Goal: Task Accomplishment & Management: Complete application form

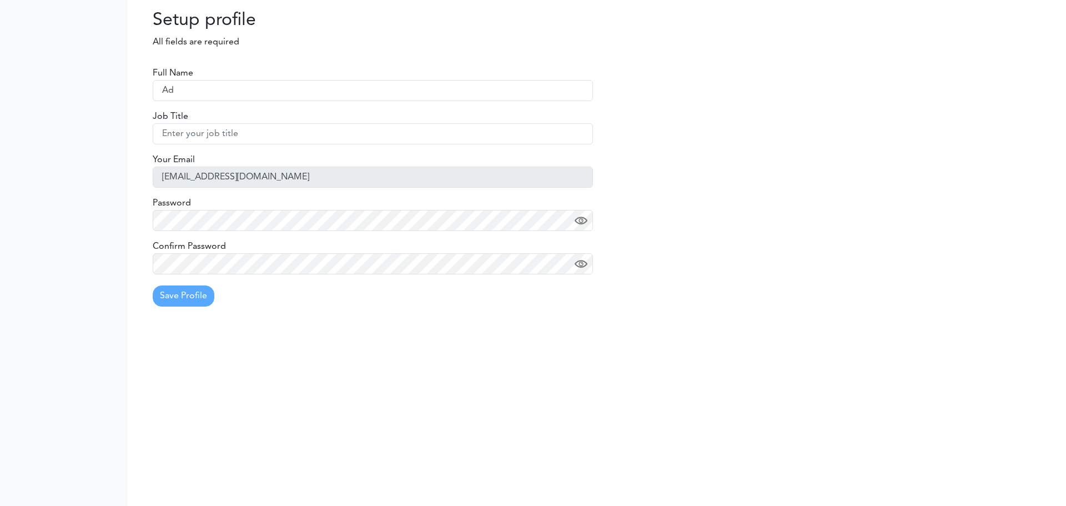
type input "Adrienne Corrigan"
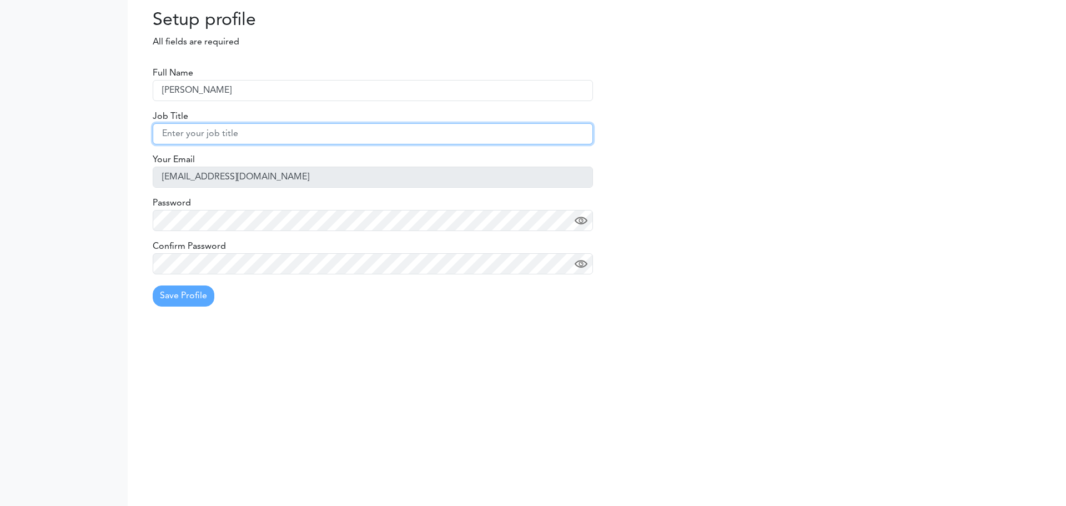
click at [255, 134] on input "text" at bounding box center [373, 133] width 440 height 21
type input "School Counselor"
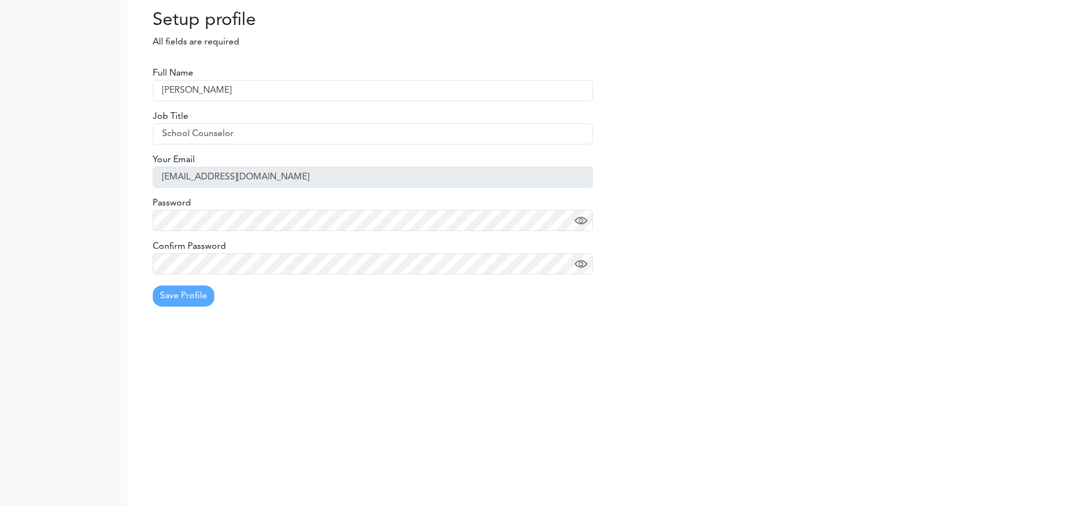
click at [525, 386] on div "Setup profile All fields are required Processing... Please wait. Full Name Adri…" at bounding box center [533, 253] width 1066 height 506
click at [272, 86] on input "text" at bounding box center [373, 90] width 440 height 21
type input "Adrienne Corrigan"
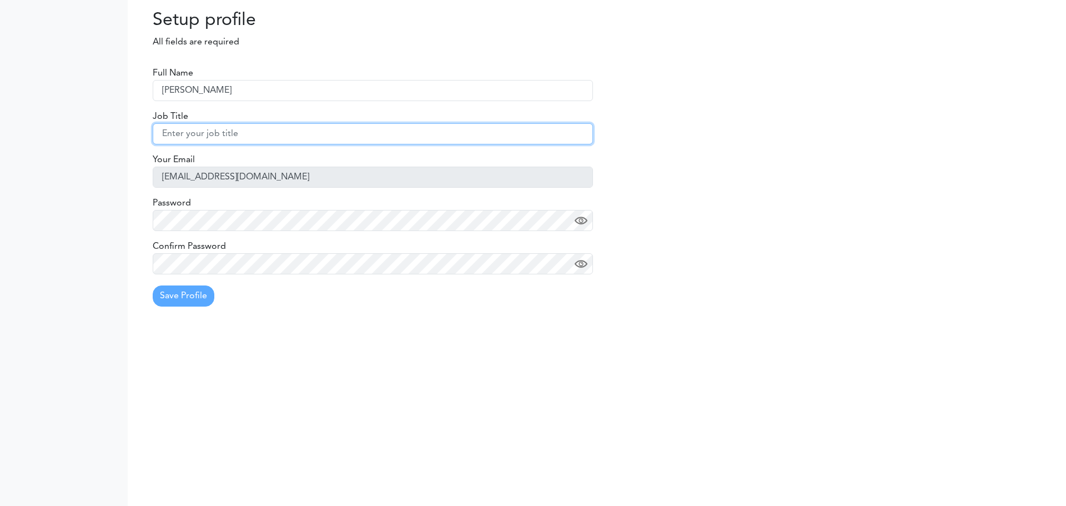
click at [268, 129] on input "text" at bounding box center [373, 133] width 440 height 21
type input "School Counselor"
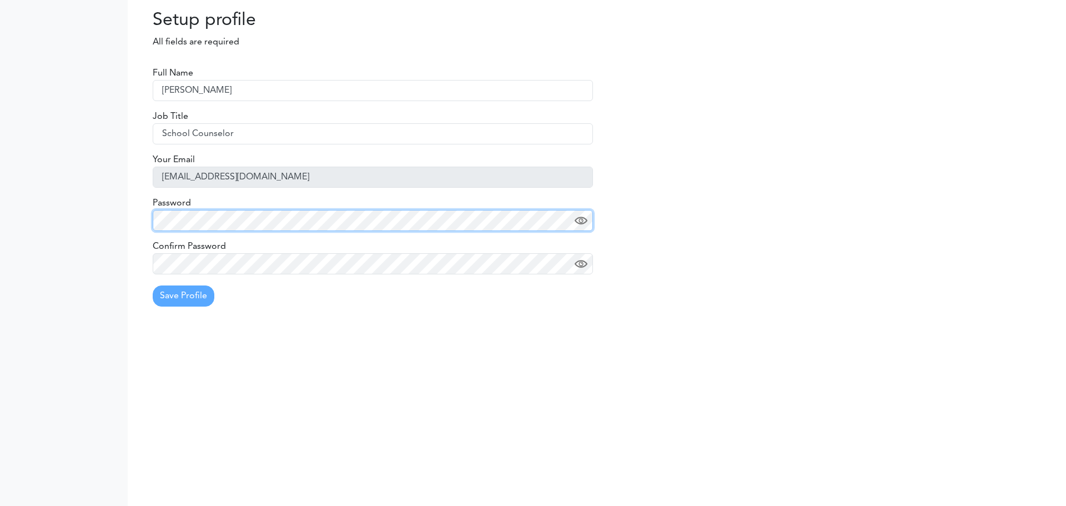
click at [144, 218] on div "Full Name Adrienne Corrigan Job Title School Counselor Your Email acorrigan@pga…" at bounding box center [372, 186] width 457 height 260
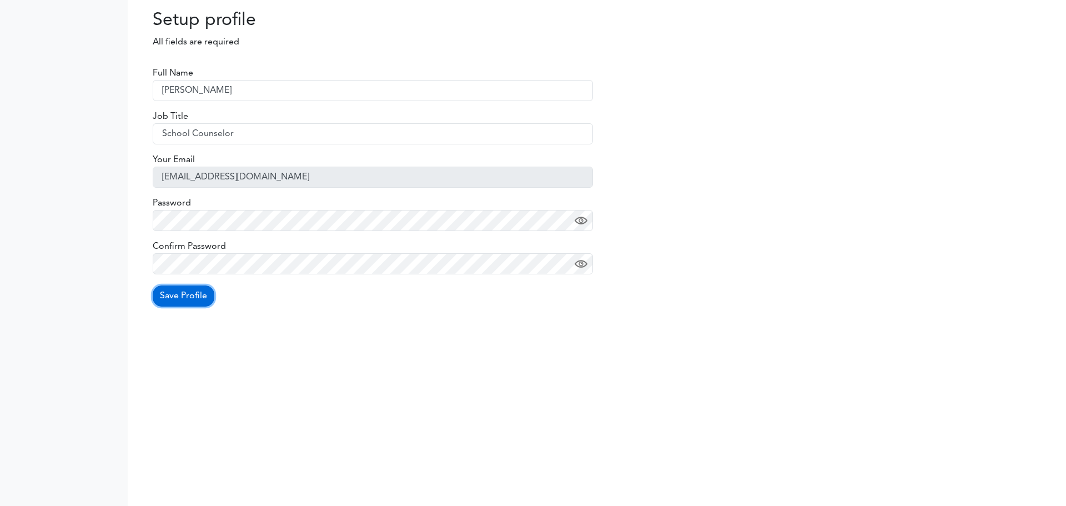
click at [201, 299] on button "Save Profile" at bounding box center [184, 295] width 62 height 21
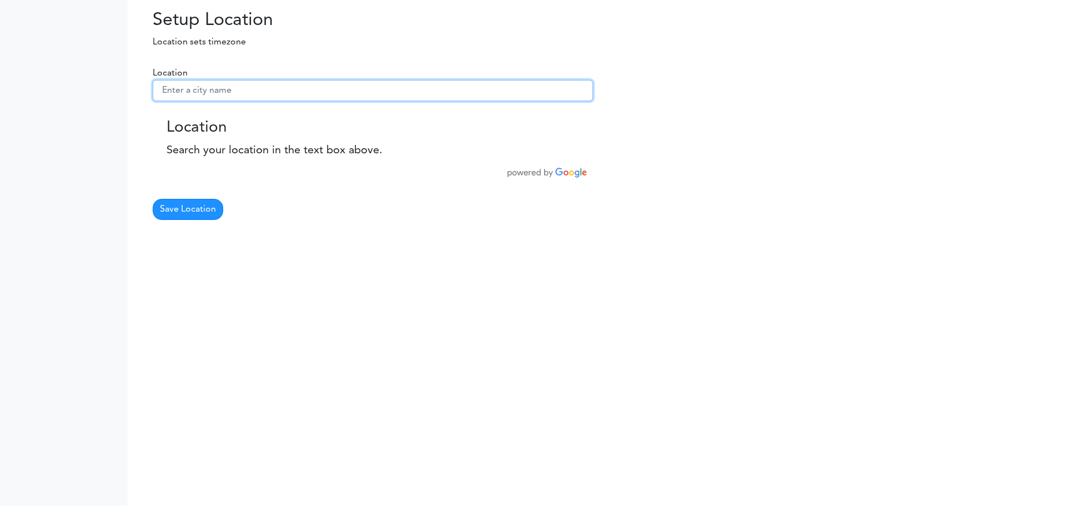
click at [263, 94] on input "text" at bounding box center [373, 90] width 440 height 21
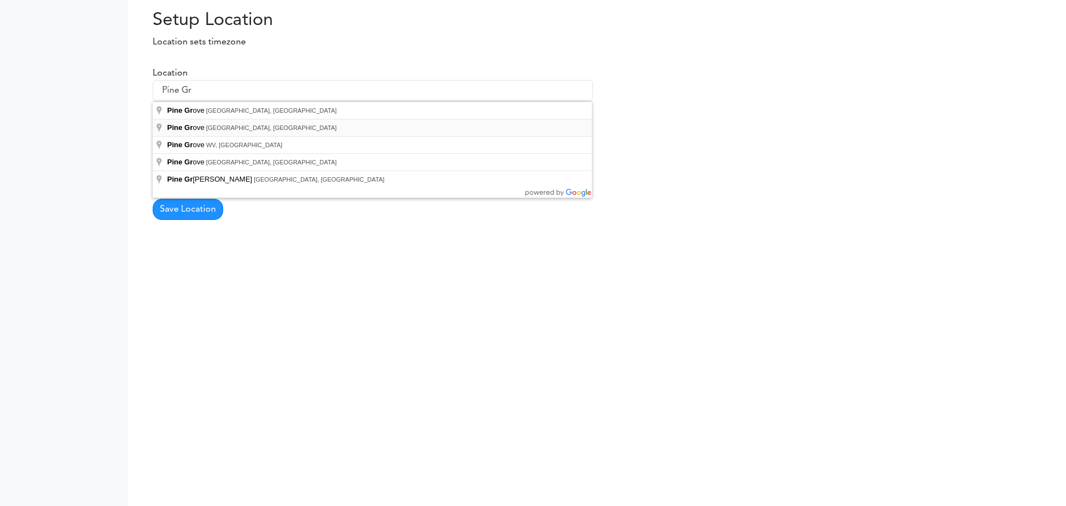
type input "Pine Grove, PA, USA"
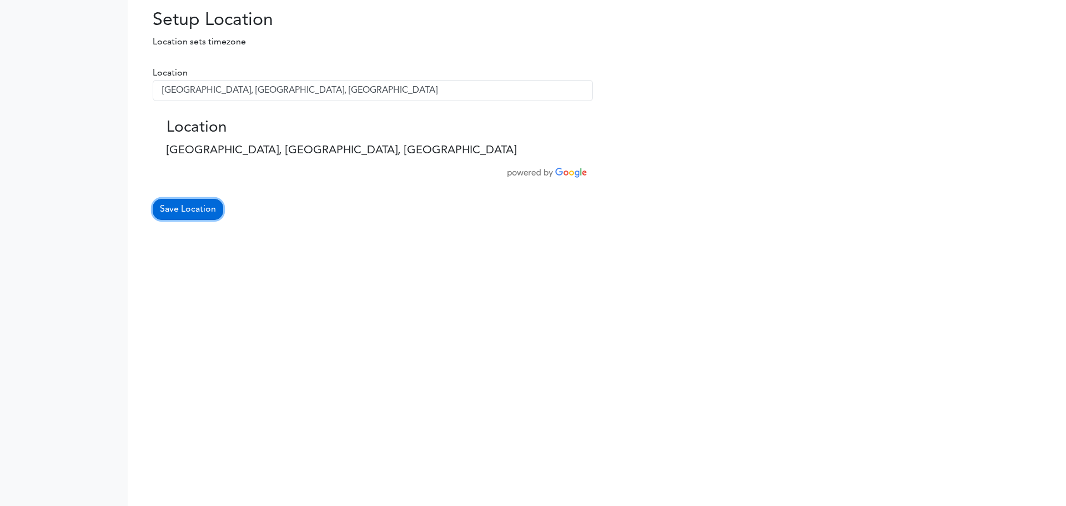
click at [177, 208] on button "Save Location" at bounding box center [188, 209] width 71 height 21
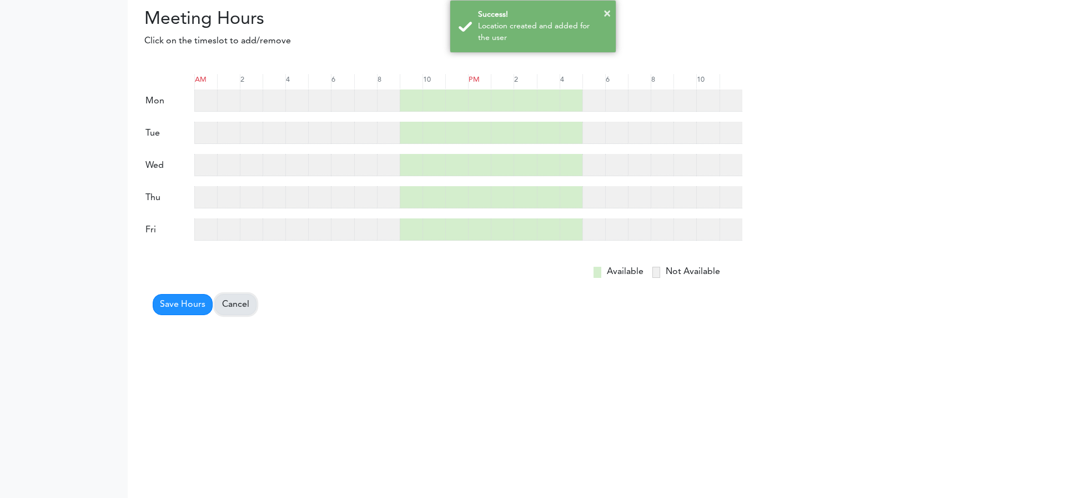
click at [237, 309] on link "Cancel" at bounding box center [236, 304] width 42 height 21
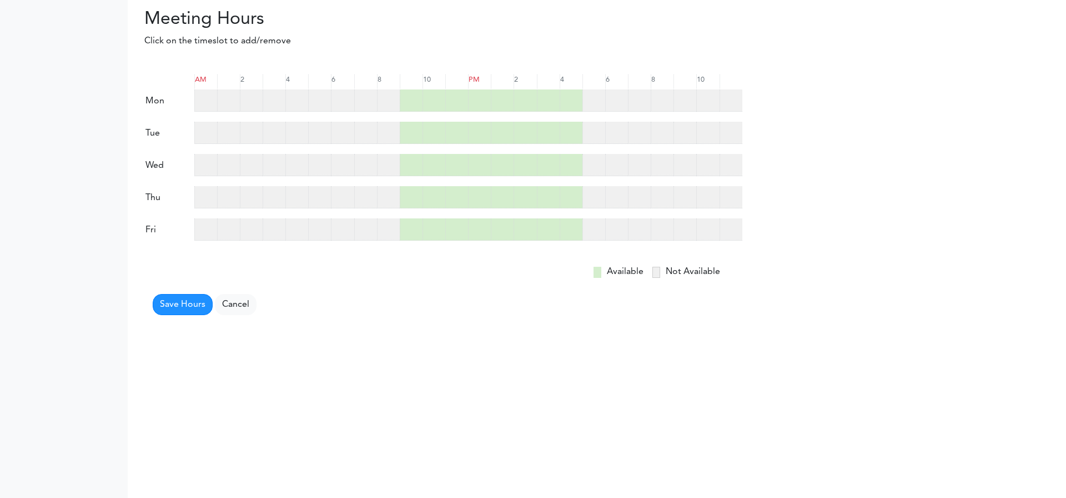
click at [363, 98] on div at bounding box center [365, 100] width 23 height 22
click at [390, 101] on div at bounding box center [388, 100] width 23 height 22
click at [569, 97] on div at bounding box center [571, 100] width 23 height 22
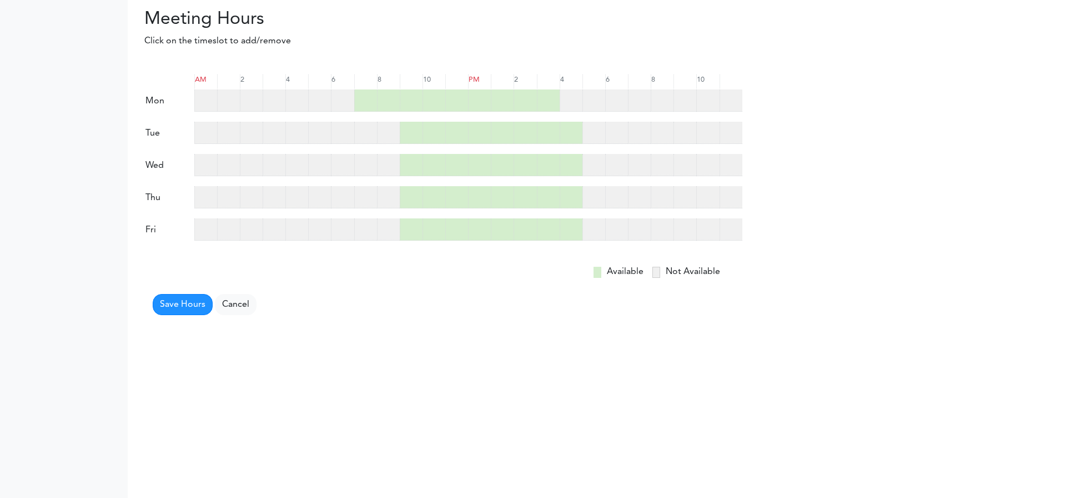
click at [546, 106] on div at bounding box center [548, 100] width 23 height 22
drag, startPoint x: 553, startPoint y: 137, endPoint x: 560, endPoint y: 136, distance: 7.8
click at [553, 136] on div at bounding box center [548, 133] width 23 height 22
click at [567, 137] on div at bounding box center [571, 133] width 23 height 22
click at [564, 160] on div at bounding box center [571, 165] width 23 height 22
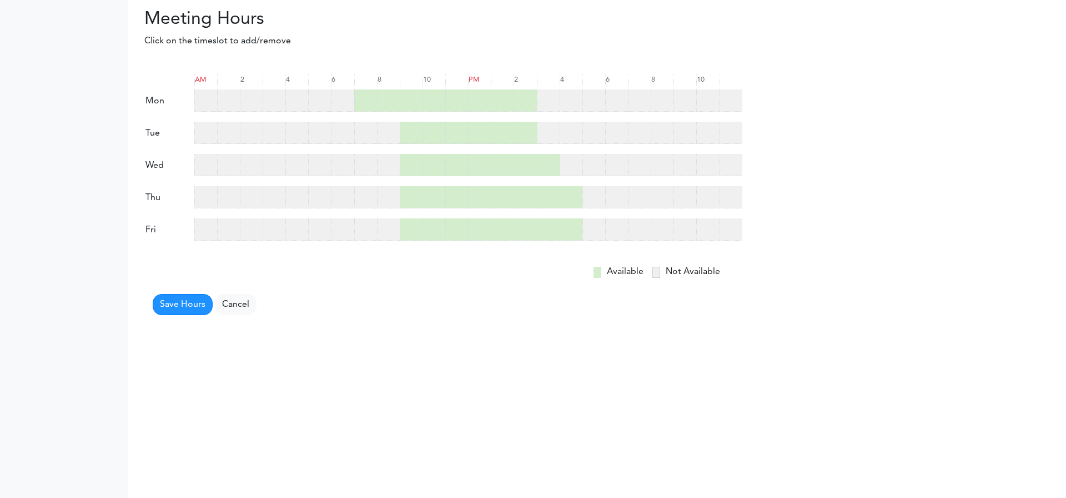
click at [539, 170] on div at bounding box center [548, 165] width 23 height 22
click at [564, 198] on div at bounding box center [571, 197] width 23 height 22
click at [546, 204] on div at bounding box center [548, 197] width 23 height 22
click at [567, 229] on div at bounding box center [571, 229] width 23 height 22
click at [548, 234] on div at bounding box center [548, 229] width 23 height 22
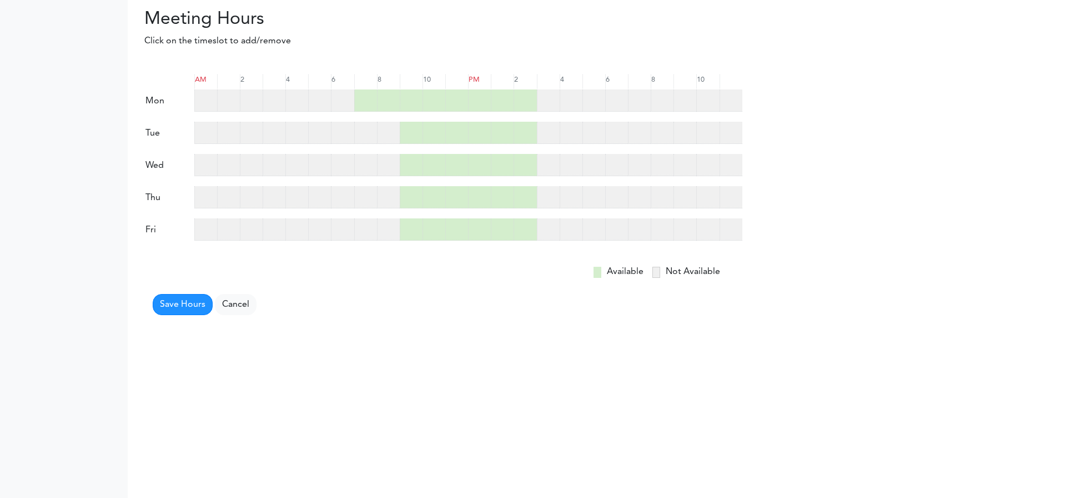
drag, startPoint x: 389, startPoint y: 232, endPoint x: 379, endPoint y: 232, distance: 10.0
click at [389, 232] on div at bounding box center [388, 229] width 23 height 22
drag, startPoint x: 370, startPoint y: 230, endPoint x: 371, endPoint y: 222, distance: 8.9
click at [370, 228] on div at bounding box center [365, 229] width 23 height 22
click at [370, 185] on div "thu" at bounding box center [443, 196] width 598 height 23
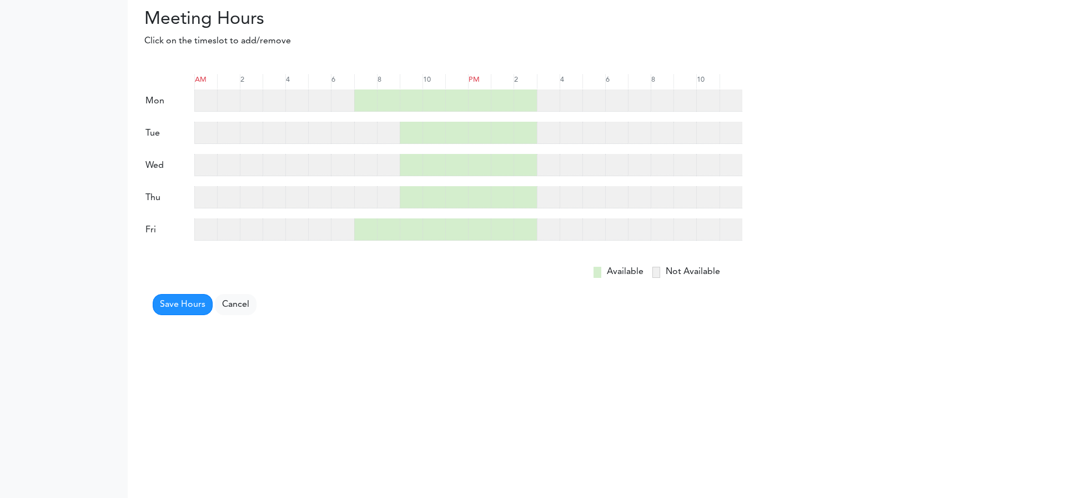
drag, startPoint x: 387, startPoint y: 199, endPoint x: 355, endPoint y: 192, distance: 32.6
click at [385, 199] on div at bounding box center [388, 197] width 23 height 22
drag, startPoint x: 364, startPoint y: 192, endPoint x: 374, endPoint y: 158, distance: 35.3
click at [367, 184] on form "AM 2 4 6 8 10 PM 2" at bounding box center [443, 190] width 598 height 249
drag, startPoint x: 369, startPoint y: 163, endPoint x: 399, endPoint y: 160, distance: 30.7
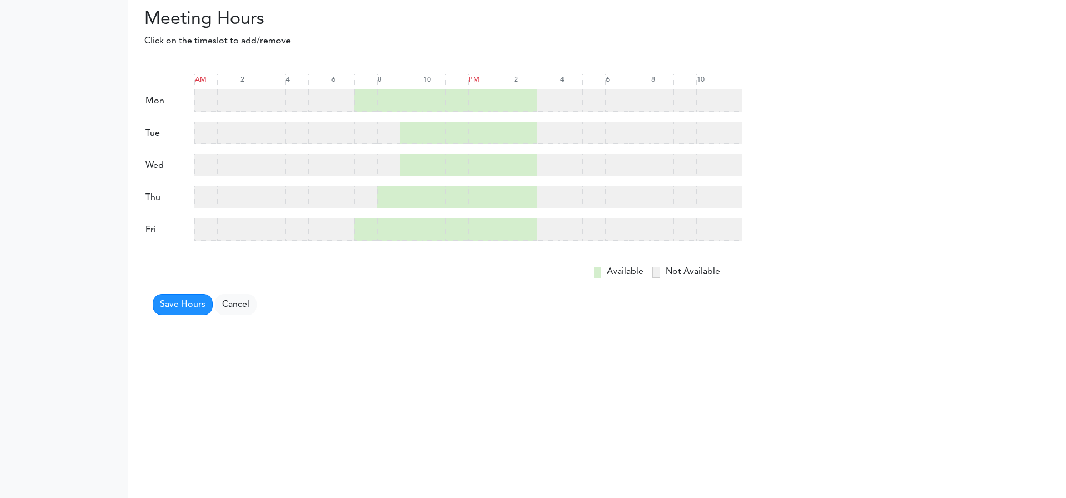
click at [377, 162] on div at bounding box center [468, 165] width 548 height 22
click at [392, 137] on div at bounding box center [388, 133] width 23 height 22
click at [384, 160] on div at bounding box center [388, 165] width 23 height 22
click at [359, 142] on div at bounding box center [365, 133] width 23 height 22
drag, startPoint x: 362, startPoint y: 171, endPoint x: 363, endPoint y: 186, distance: 15.0
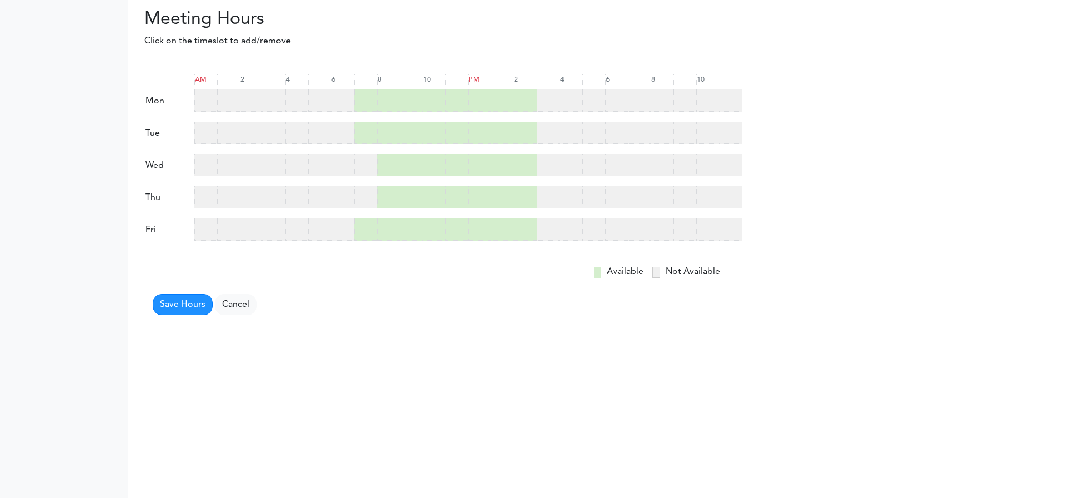
click at [362, 172] on div at bounding box center [365, 165] width 23 height 22
click at [364, 200] on div at bounding box center [365, 197] width 23 height 22
click at [177, 306] on button "Save Hours" at bounding box center [183, 304] width 60 height 21
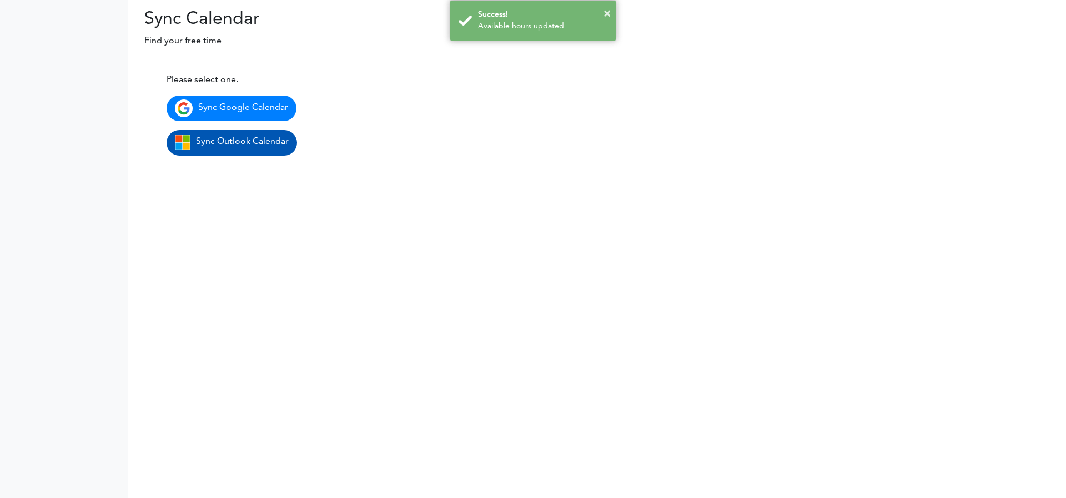
click at [264, 145] on span "Sync Outlook Calendar" at bounding box center [242, 141] width 93 height 9
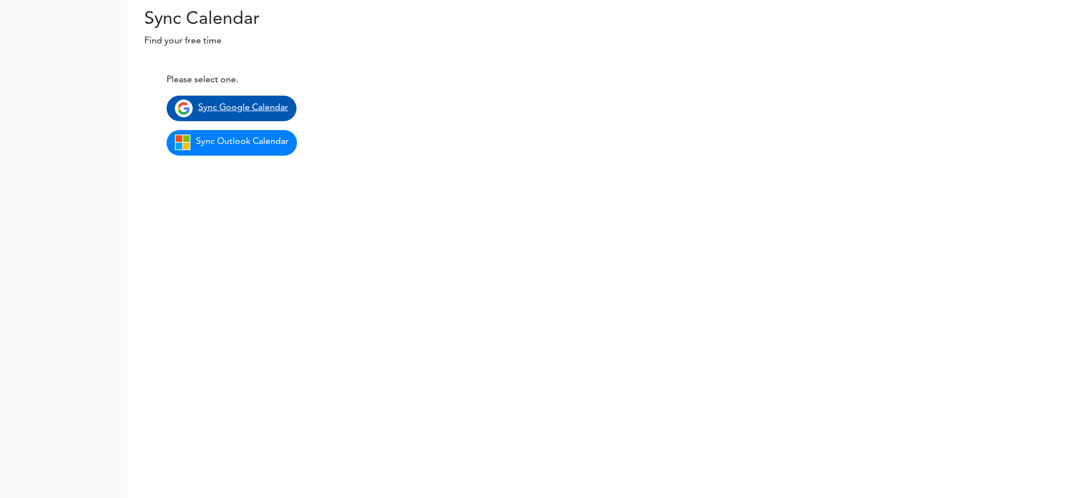
click at [249, 108] on span "Sync Google Calendar" at bounding box center [243, 107] width 90 height 9
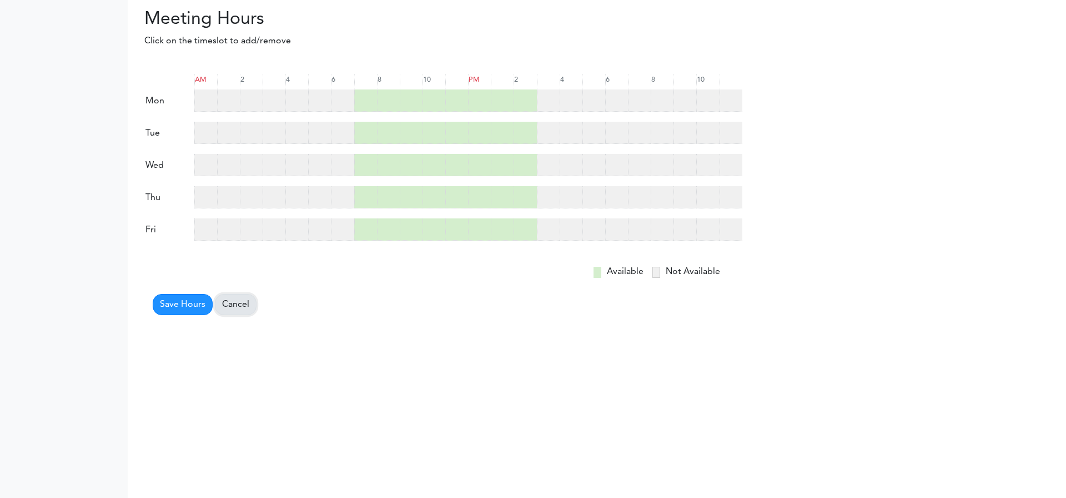
click at [235, 302] on link "Cancel" at bounding box center [236, 304] width 42 height 21
